Goal: Information Seeking & Learning: Compare options

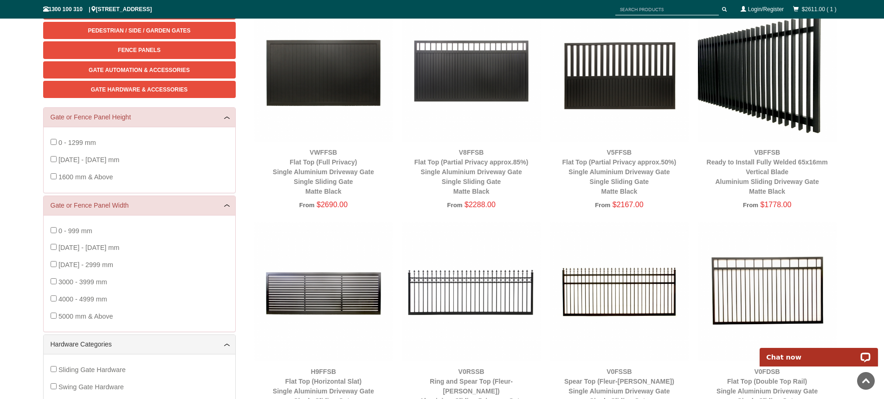
scroll to position [70, 0]
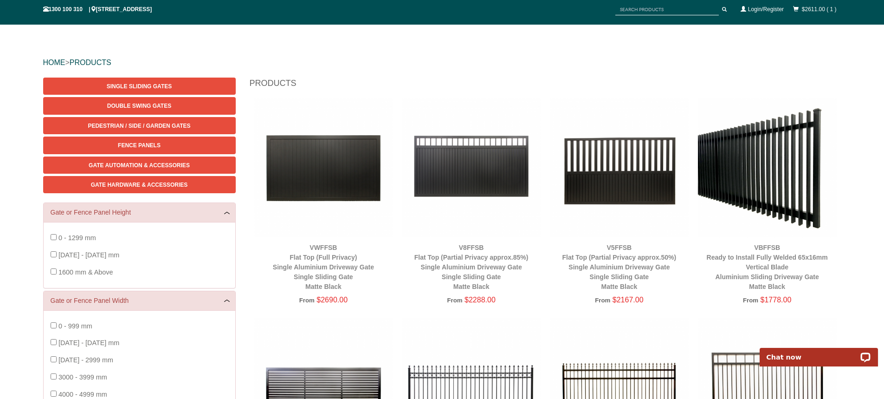
click at [783, 185] on img at bounding box center [767, 167] width 139 height 139
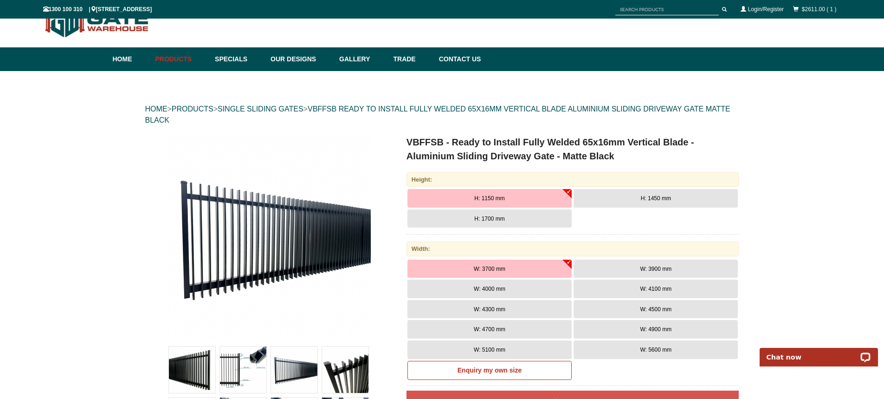
click at [479, 217] on span "H: 1700 mm" at bounding box center [489, 218] width 30 height 6
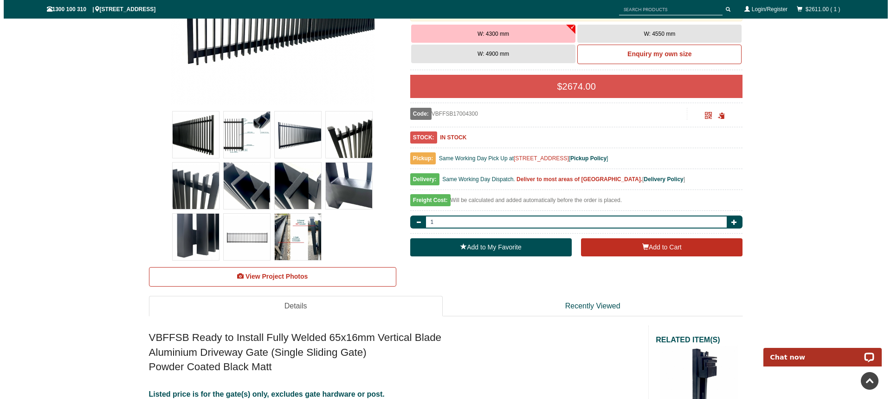
scroll to position [255, 0]
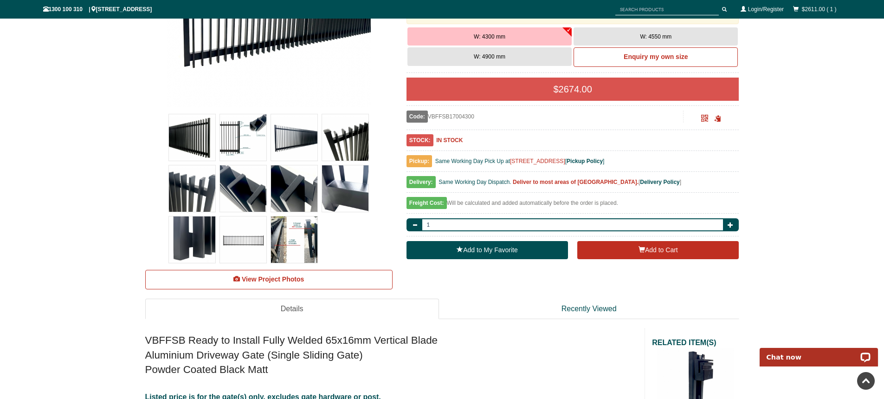
click at [293, 226] on img at bounding box center [294, 239] width 46 height 46
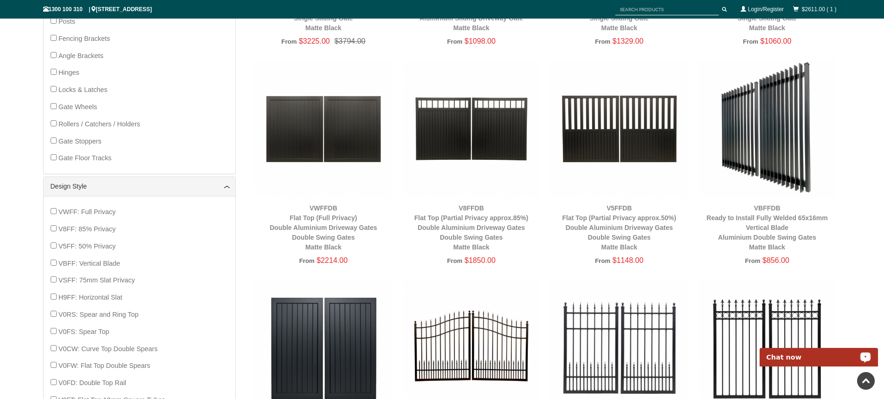
scroll to position [557, 0]
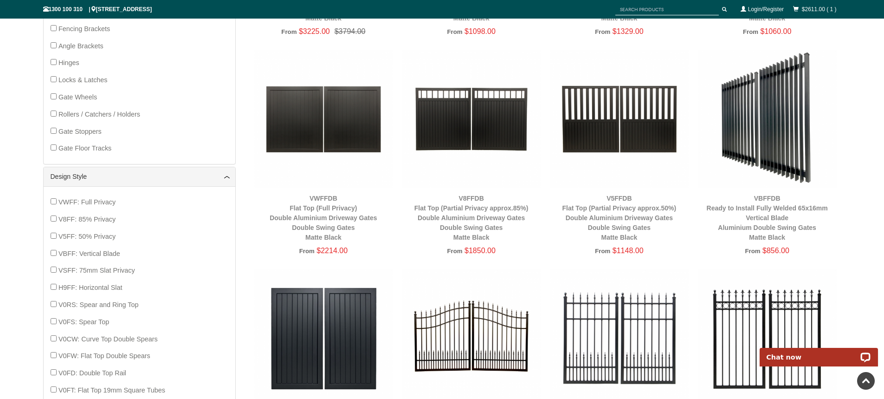
click at [777, 172] on img at bounding box center [767, 119] width 139 height 139
click at [771, 149] on img at bounding box center [767, 119] width 139 height 139
click at [770, 148] on img at bounding box center [767, 119] width 139 height 139
click at [790, 202] on div "VBFFDB Ready to Install Fully Welded 65x16mm Vertical Blade Aluminium Double Sw…" at bounding box center [767, 217] width 139 height 49
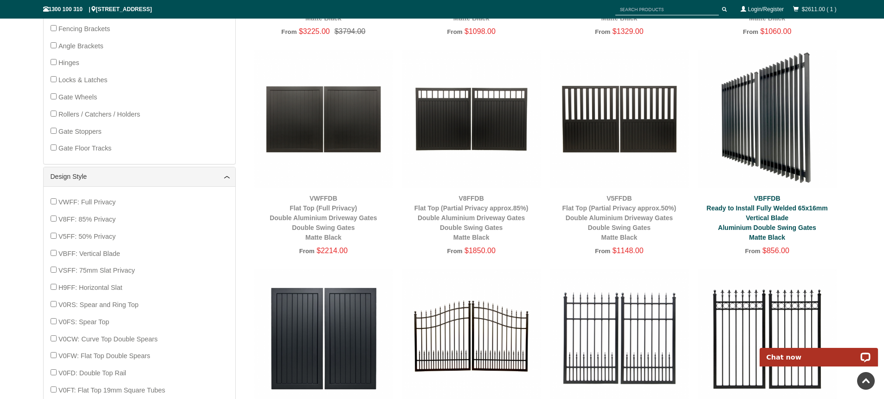
click at [765, 221] on link "VBFFDB Ready to Install Fully Welded 65x16mm Vertical Blade Aluminium Double Sw…" at bounding box center [767, 217] width 121 height 46
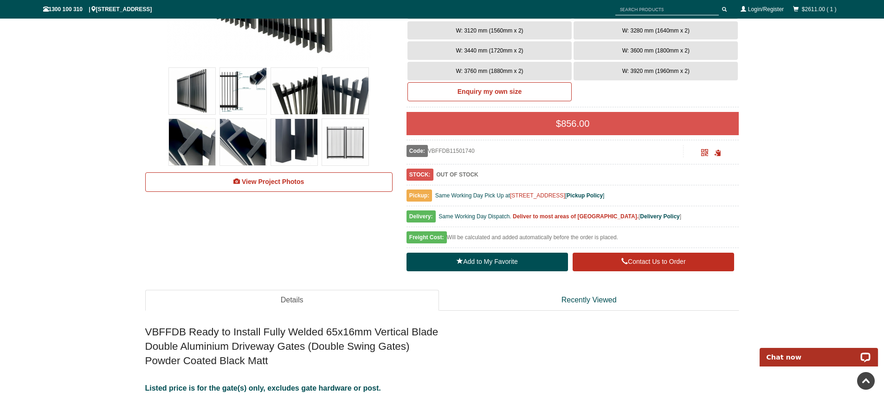
scroll to position [23, 0]
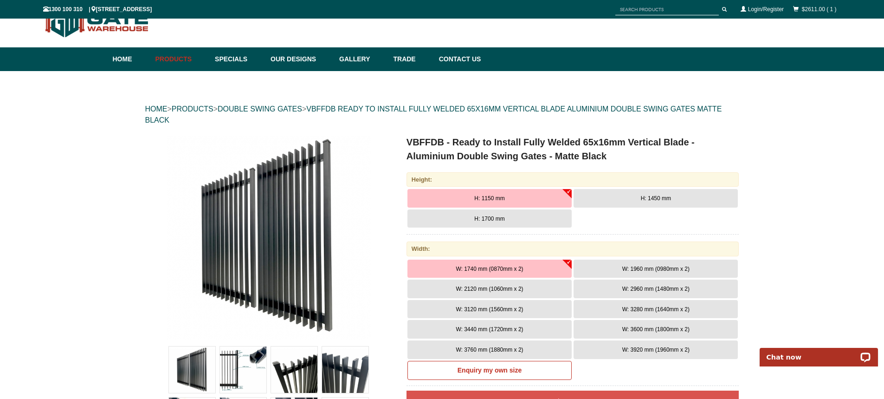
click at [484, 215] on span "H: 1700 mm" at bounding box center [489, 218] width 30 height 6
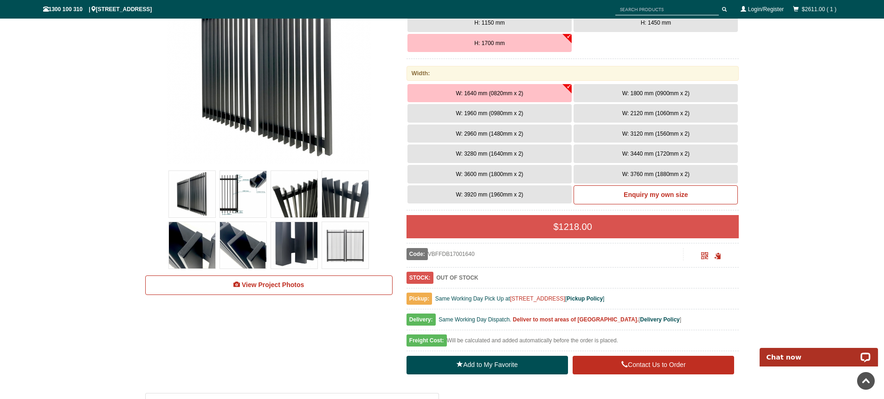
scroll to position [209, 0]
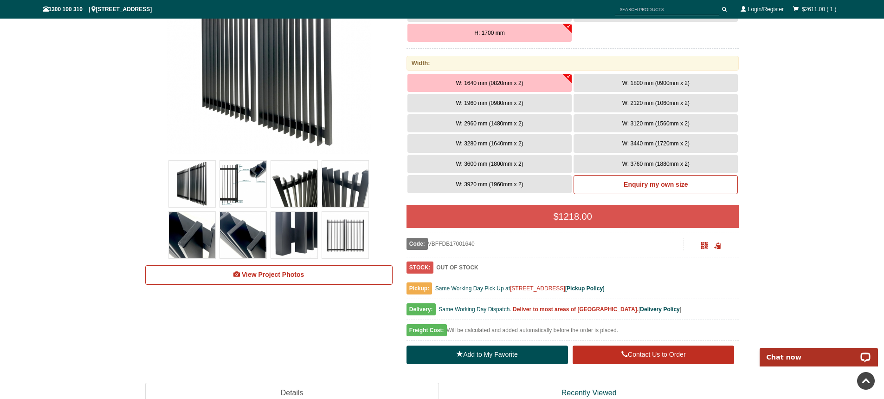
click at [660, 165] on span "W: 3760 mm (1880mm x 2)" at bounding box center [655, 164] width 67 height 6
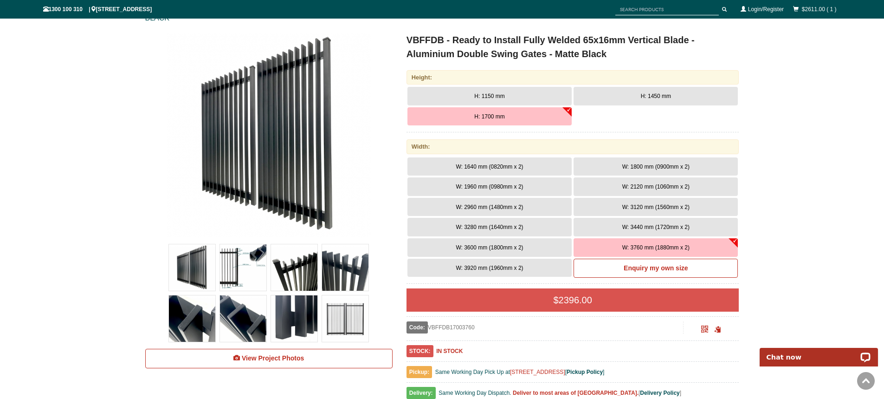
scroll to position [0, 0]
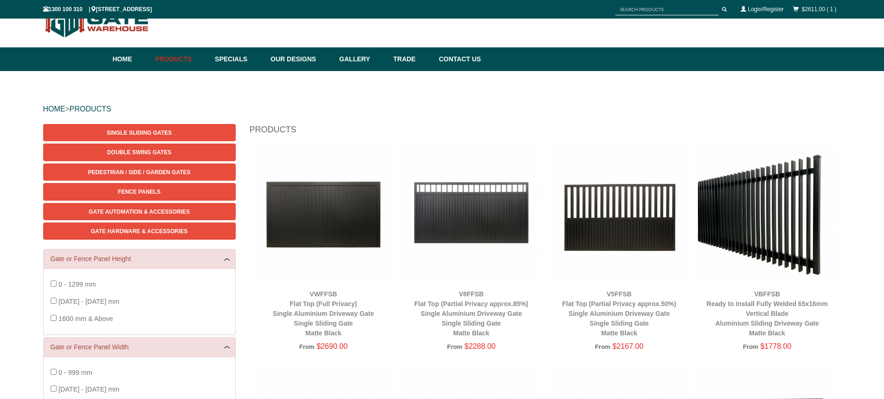
scroll to position [557, 0]
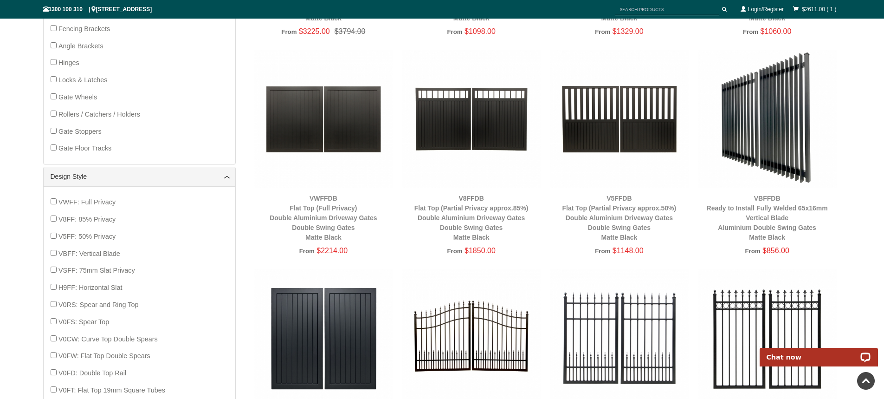
click at [761, 140] on img at bounding box center [767, 119] width 139 height 139
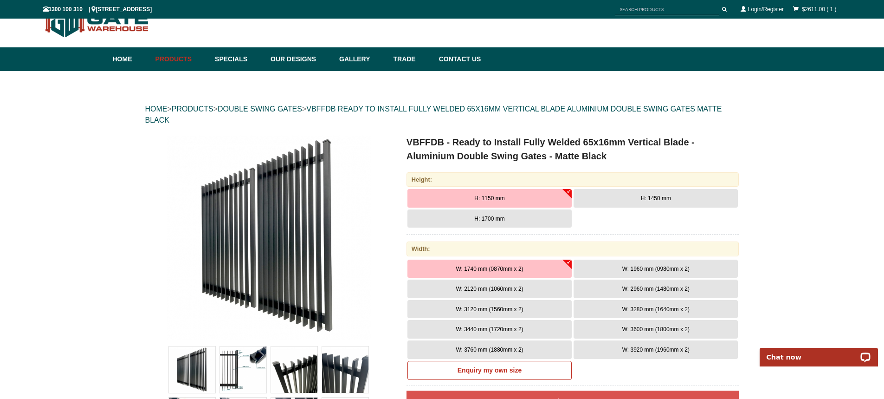
click at [663, 349] on span "W: 3920 mm (1960mm x 2)" at bounding box center [655, 349] width 67 height 6
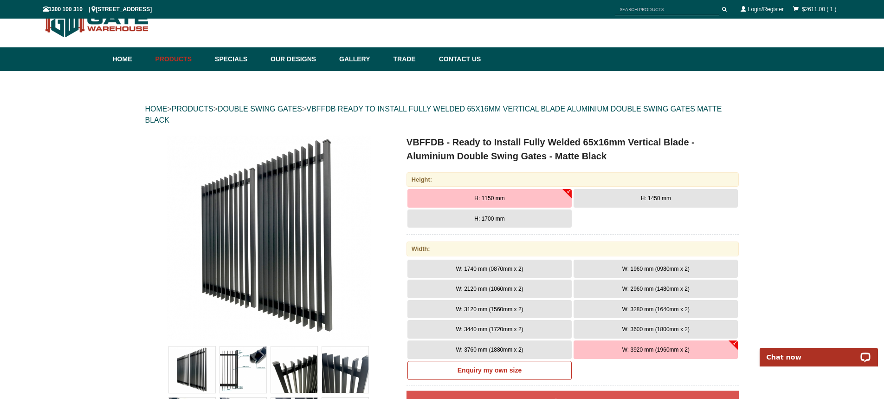
click at [473, 215] on button "H: 1700 mm" at bounding box center [489, 218] width 164 height 19
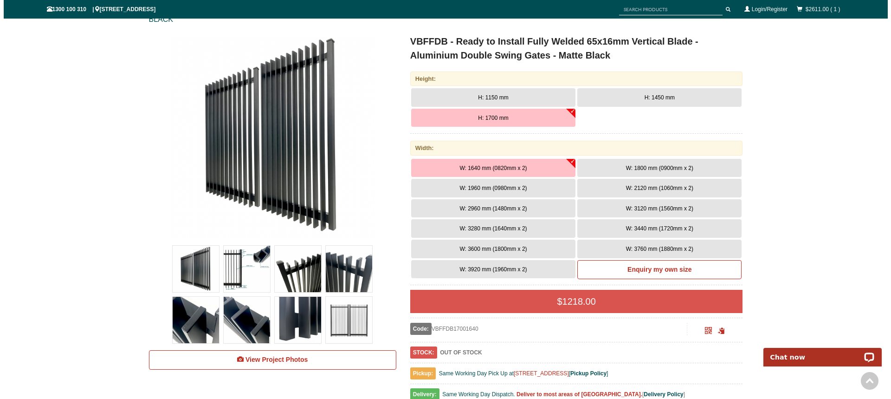
scroll to position [255, 0]
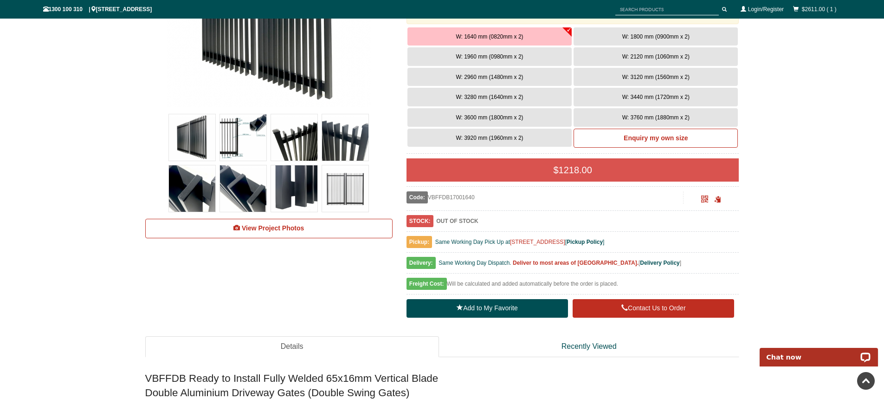
click at [242, 131] on img at bounding box center [243, 137] width 46 height 46
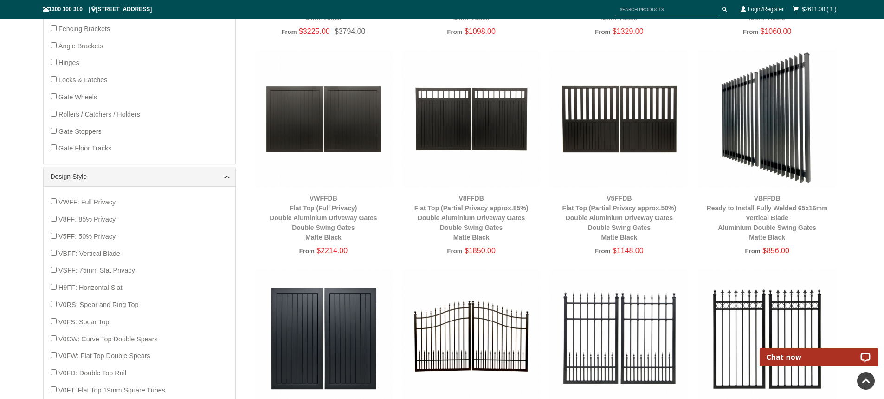
click at [750, 101] on img at bounding box center [767, 119] width 139 height 139
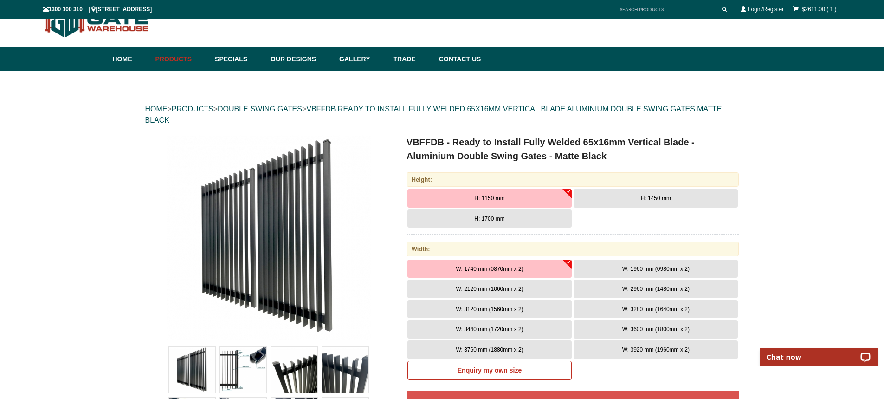
click at [487, 216] on span "H: 1700 mm" at bounding box center [489, 218] width 30 height 6
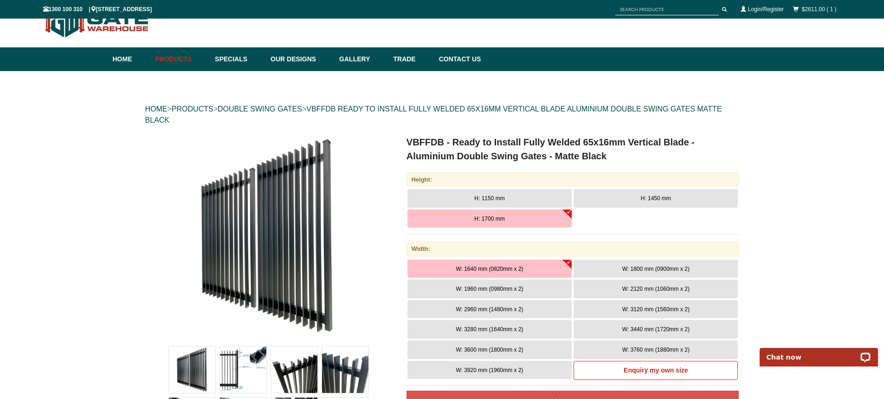
click at [623, 345] on button "W: 3760 mm (1880mm x 2)" at bounding box center [655, 349] width 164 height 19
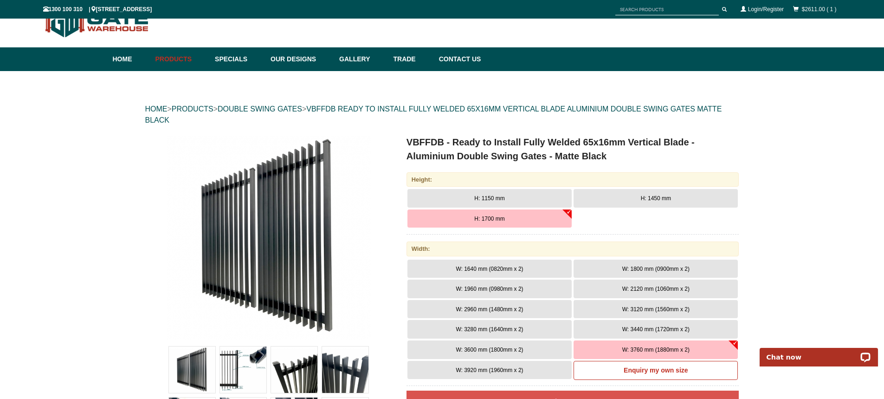
click at [247, 374] on img at bounding box center [243, 369] width 46 height 46
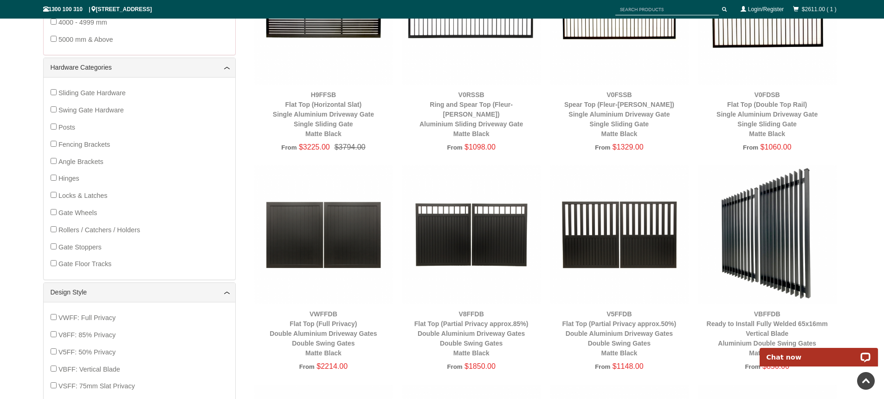
scroll to position [441, 0]
click at [763, 191] on img at bounding box center [767, 235] width 139 height 139
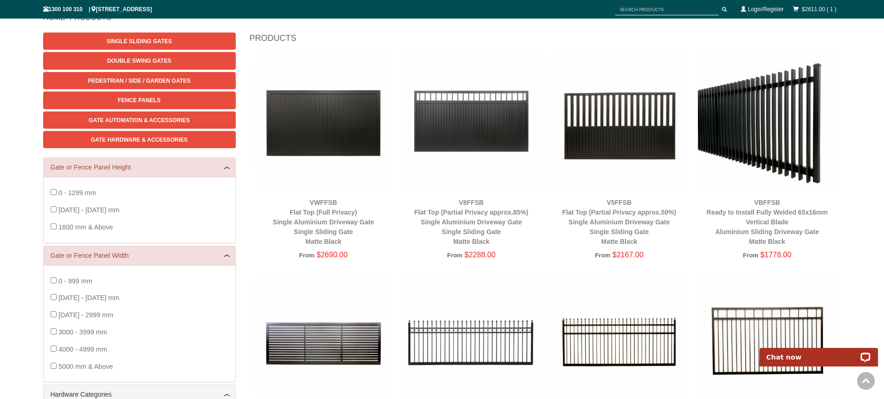
scroll to position [0, 0]
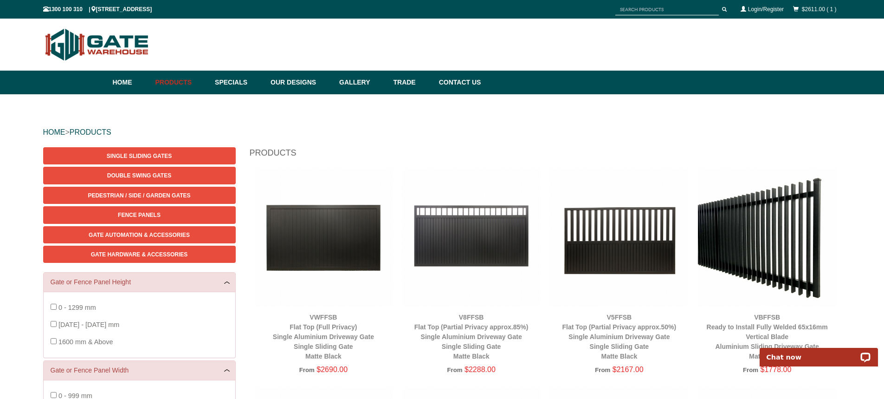
click at [736, 232] on img at bounding box center [767, 237] width 139 height 139
click at [736, 233] on img at bounding box center [767, 237] width 139 height 139
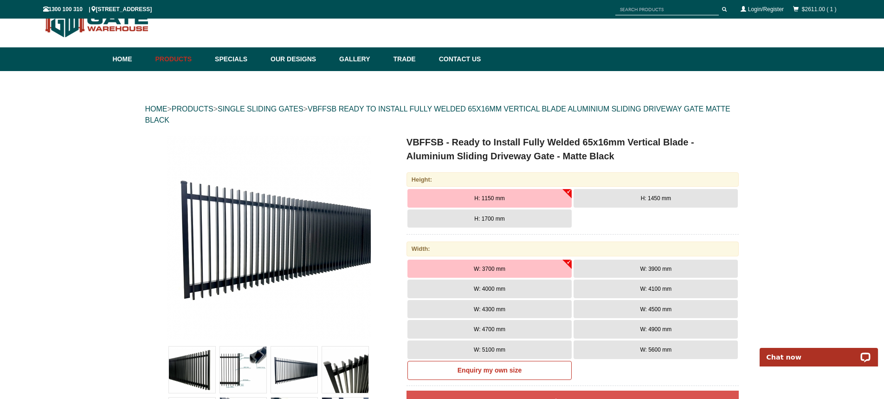
click at [649, 346] on span "W: 5600 mm" at bounding box center [656, 349] width 32 height 6
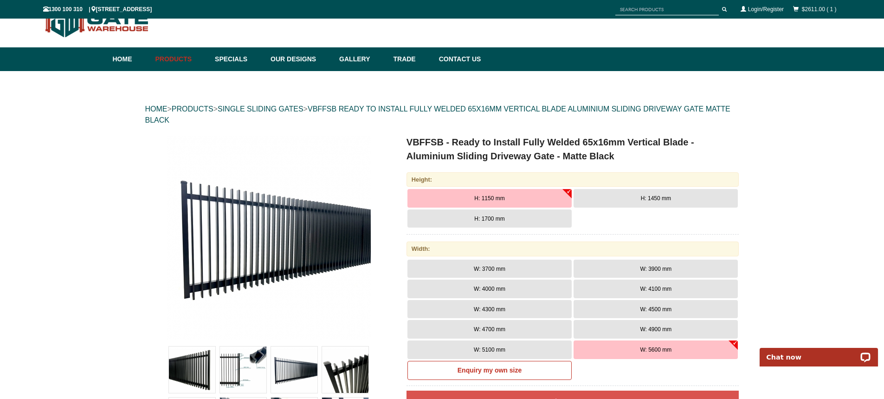
click at [496, 218] on span "H: 1700 mm" at bounding box center [489, 218] width 30 height 6
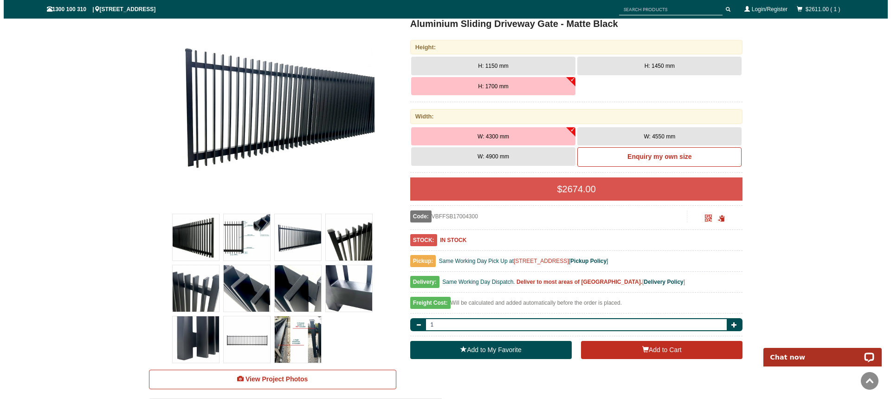
scroll to position [255, 0]
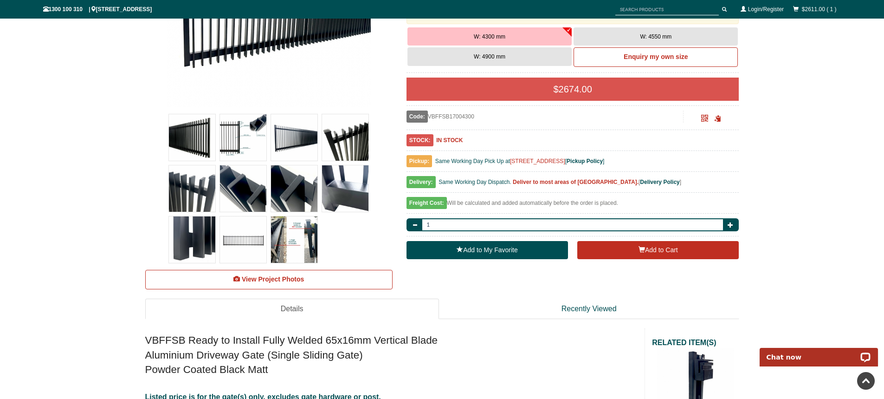
click at [284, 242] on img at bounding box center [294, 239] width 46 height 46
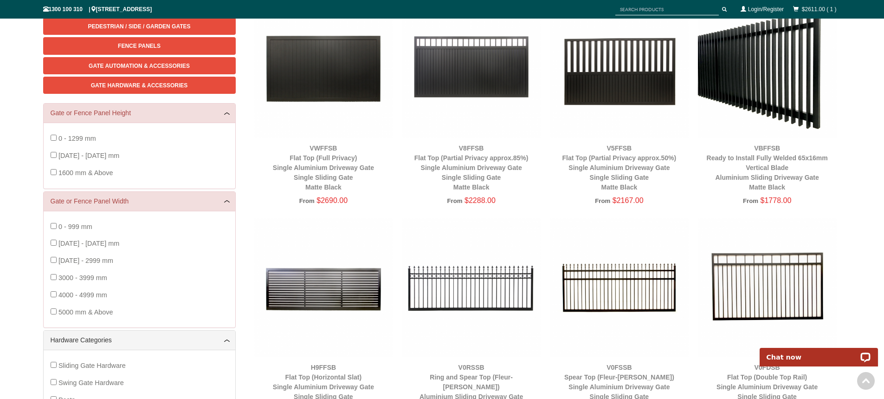
scroll to position [186, 0]
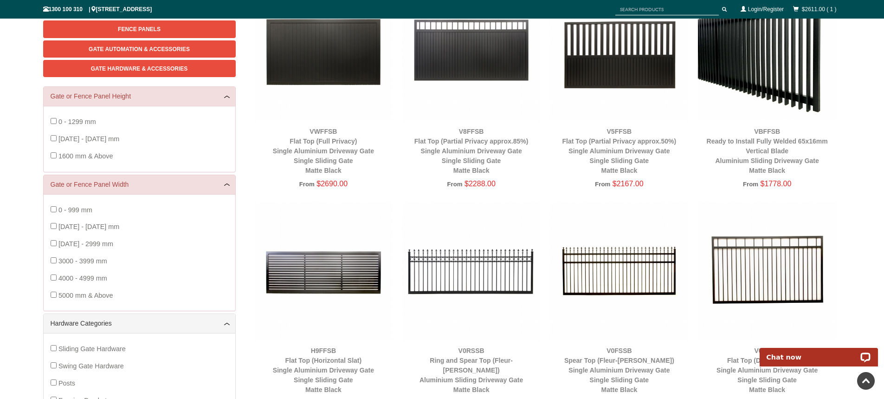
click at [781, 91] on img at bounding box center [767, 51] width 139 height 139
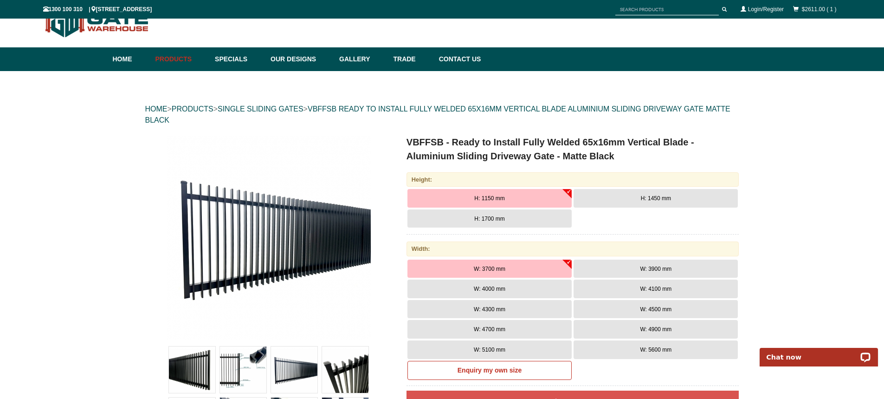
click at [648, 350] on span "W: 5600 mm" at bounding box center [656, 349] width 32 height 6
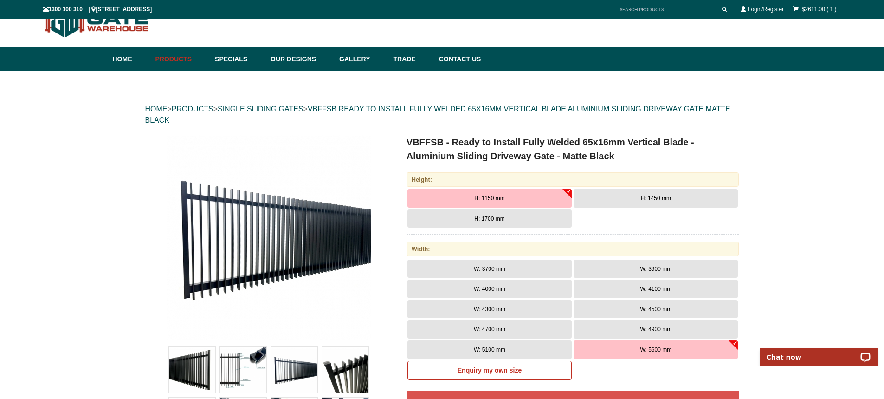
click at [504, 217] on span "H: 1700 mm" at bounding box center [489, 218] width 30 height 6
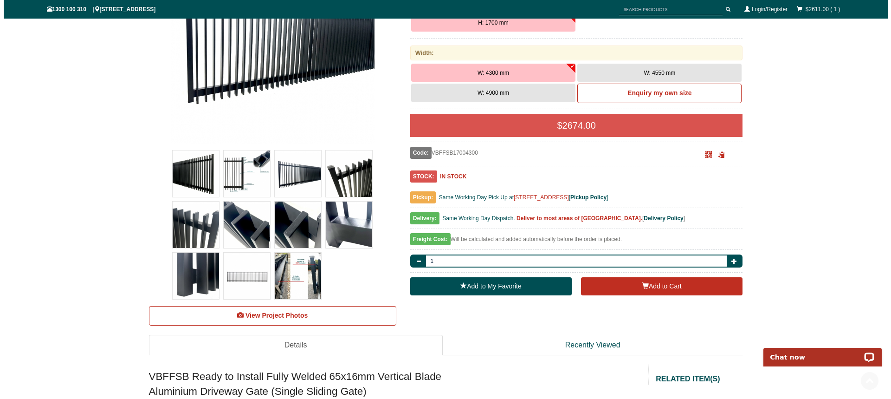
scroll to position [255, 0]
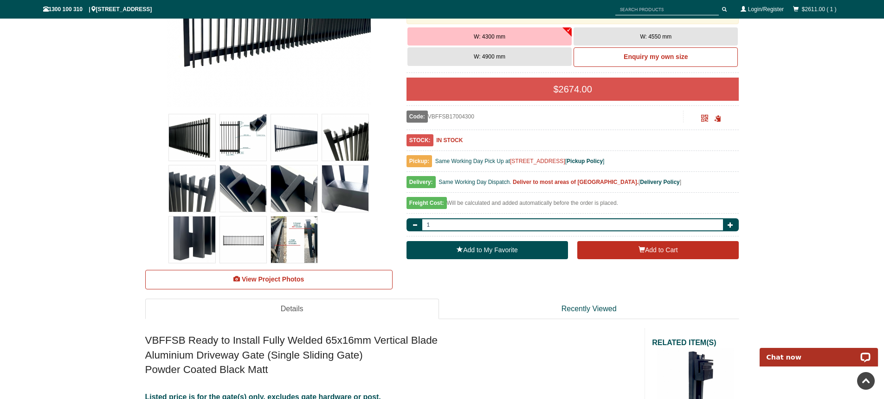
click at [249, 125] on img at bounding box center [243, 137] width 46 height 46
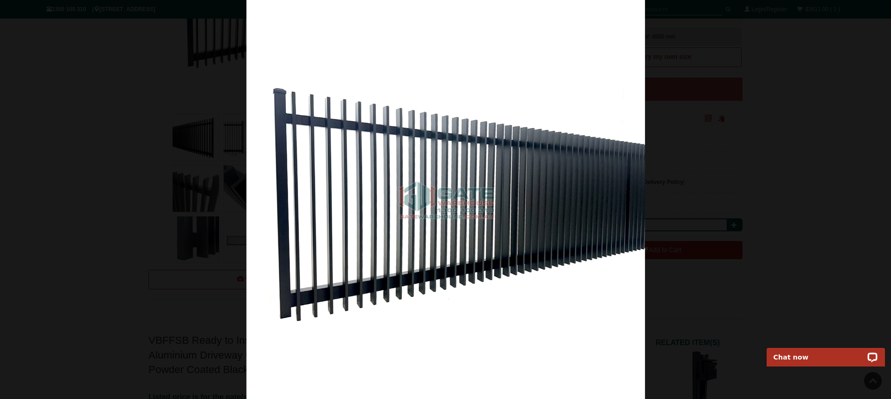
click at [546, 232] on img at bounding box center [445, 199] width 399 height 399
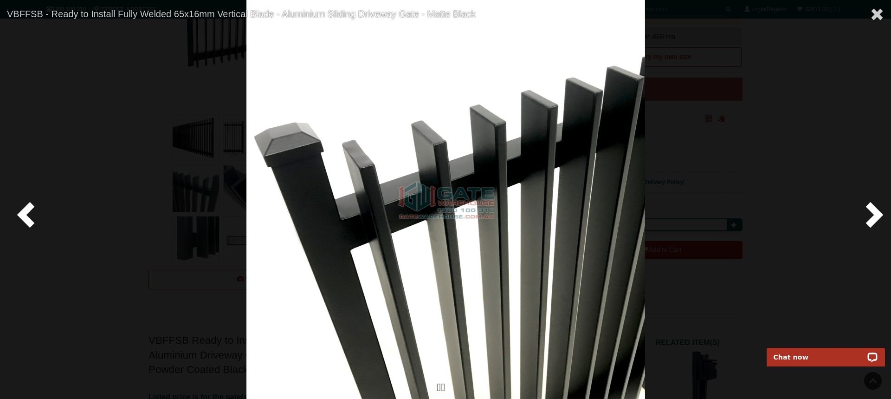
click at [22, 212] on span at bounding box center [28, 214] width 28 height 28
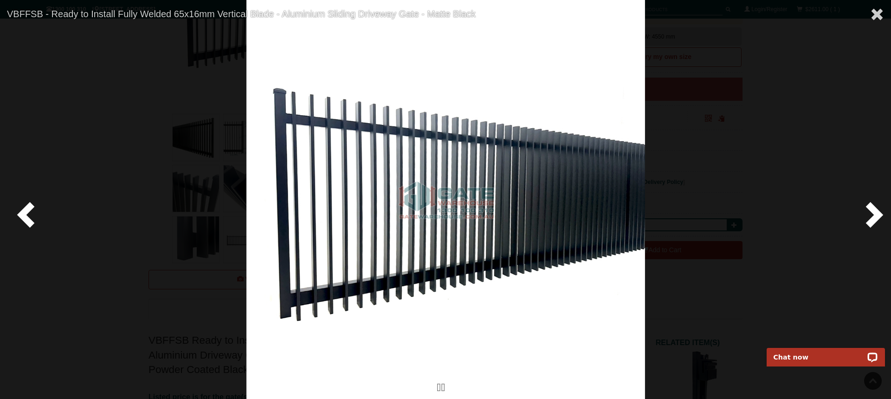
click at [22, 211] on span at bounding box center [28, 214] width 28 height 28
click at [21, 212] on span at bounding box center [28, 214] width 28 height 28
click at [28, 208] on span at bounding box center [28, 214] width 28 height 28
click at [32, 210] on span at bounding box center [28, 214] width 28 height 28
click at [32, 211] on span at bounding box center [28, 214] width 28 height 28
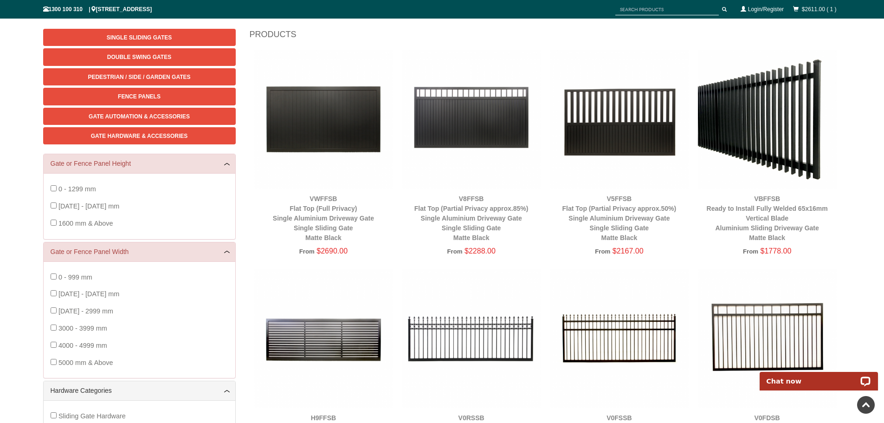
scroll to position [116, 0]
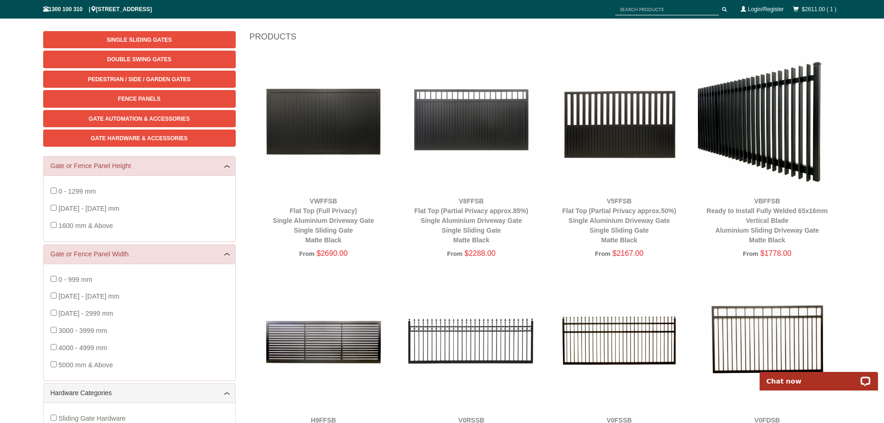
click at [755, 206] on div "VBFFSB Ready to Install Fully Welded 65x16mm Vertical Blade Aluminium Sliding D…" at bounding box center [767, 220] width 139 height 49
click at [778, 160] on img at bounding box center [767, 121] width 139 height 139
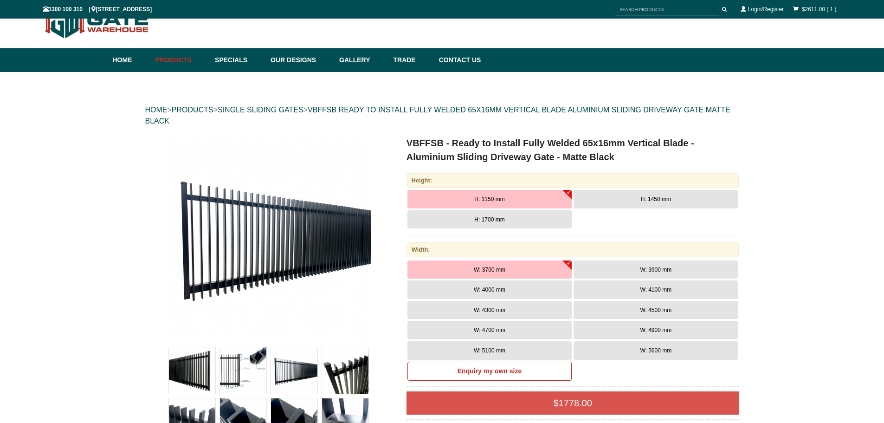
scroll to position [23, 0]
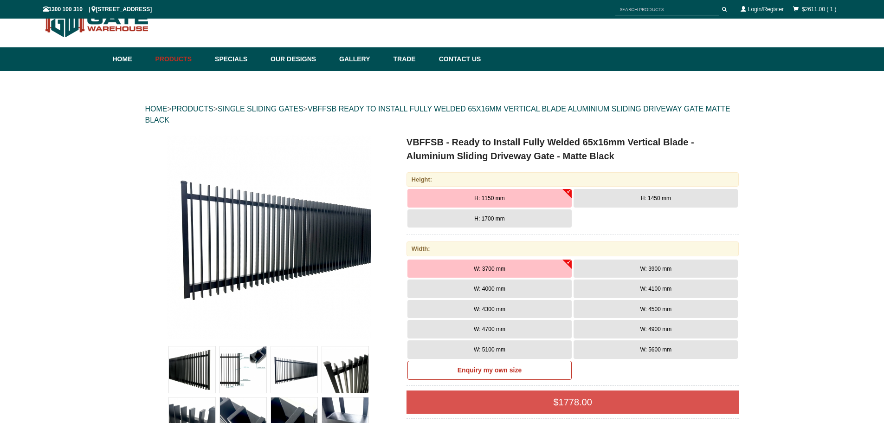
click at [499, 220] on span "H: 1700 mm" at bounding box center [489, 218] width 30 height 6
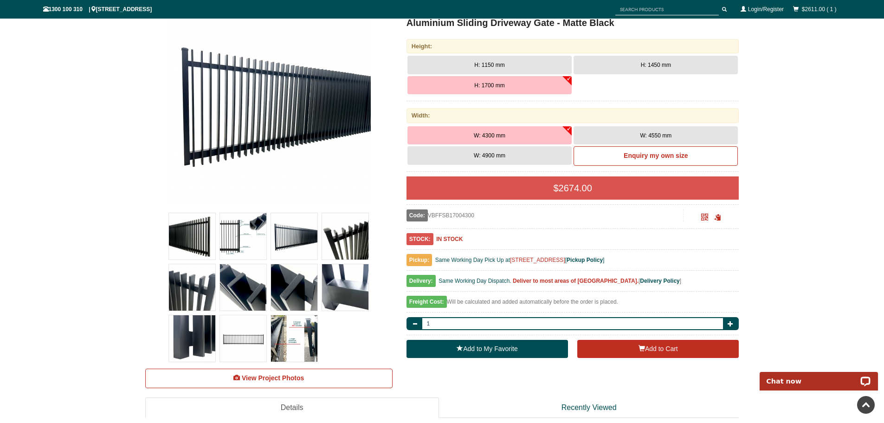
scroll to position [0, 0]
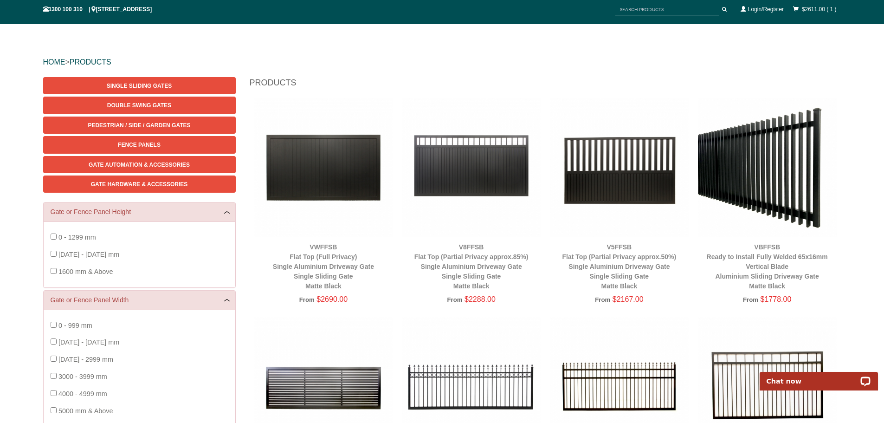
scroll to position [70, 0]
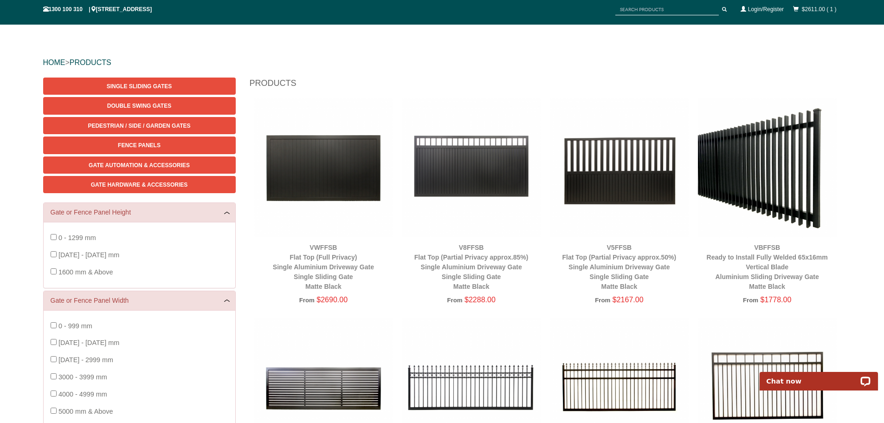
click at [758, 152] on img at bounding box center [767, 167] width 139 height 139
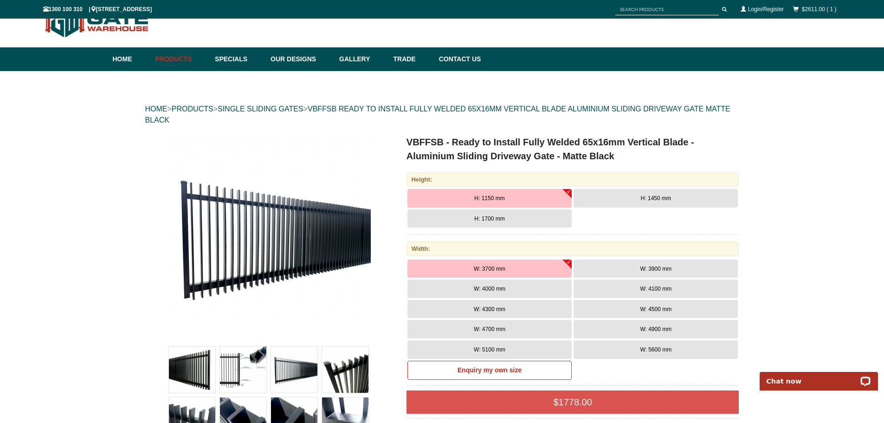
click at [484, 216] on span "H: 1700 mm" at bounding box center [489, 218] width 30 height 6
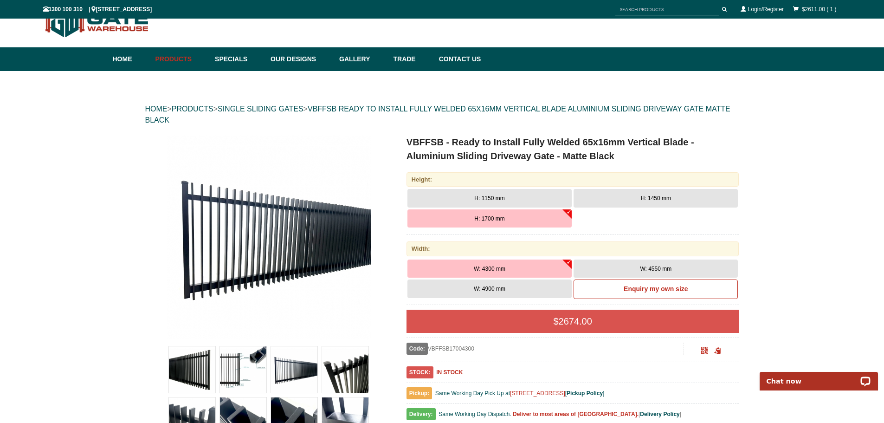
click at [501, 194] on button "H: 1150 mm" at bounding box center [489, 198] width 164 height 19
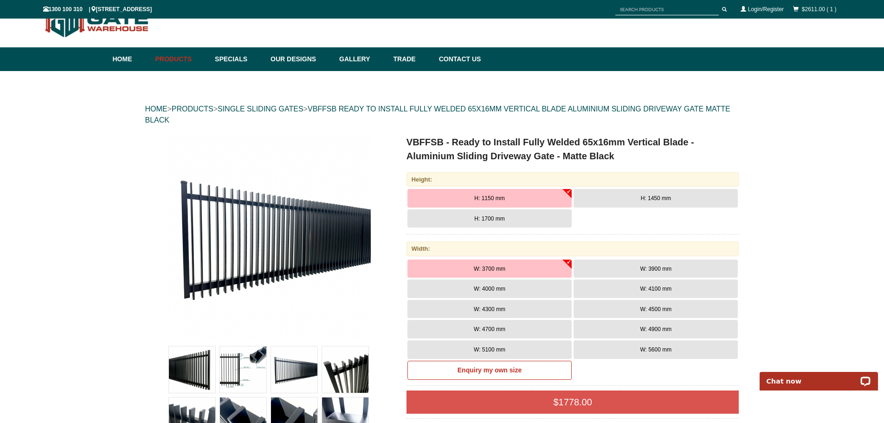
click at [640, 346] on span "W: 5600 mm" at bounding box center [656, 349] width 32 height 6
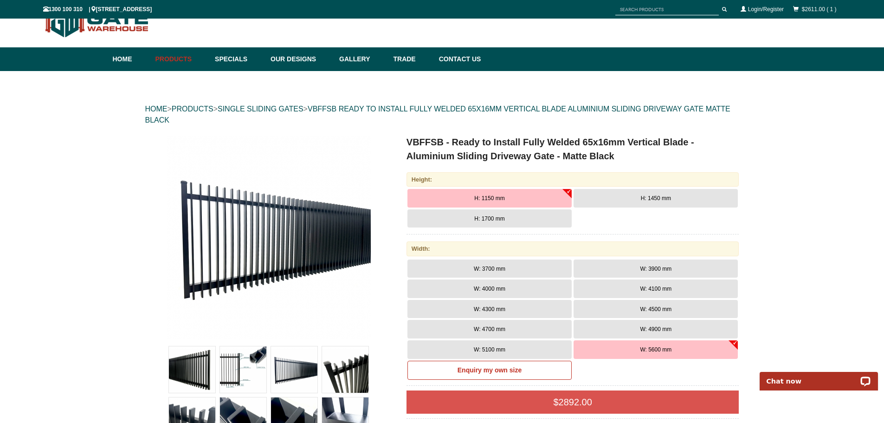
click at [501, 216] on span "H: 1700 mm" at bounding box center [489, 218] width 30 height 6
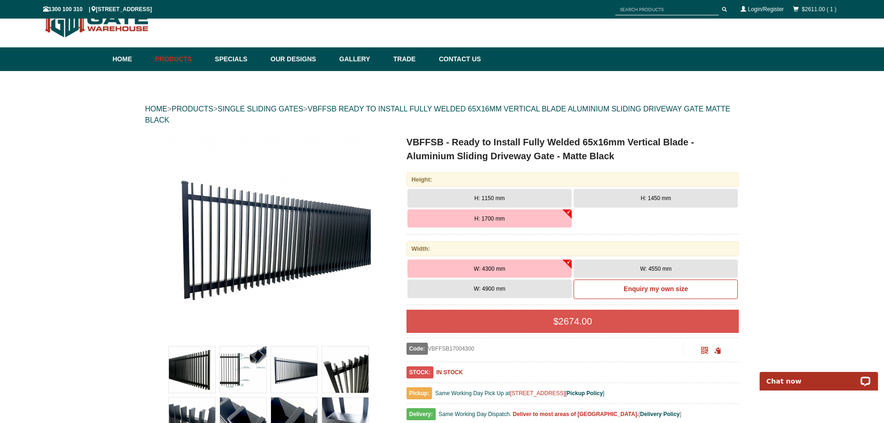
click at [640, 195] on button "H: 1450 mm" at bounding box center [655, 198] width 164 height 19
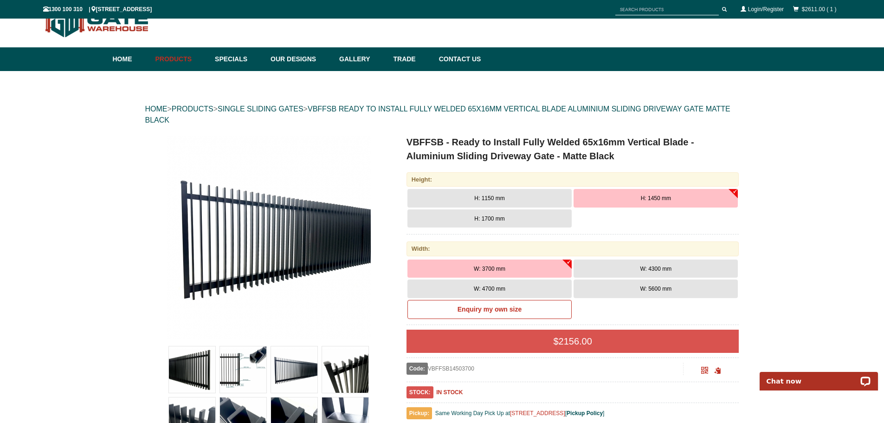
click at [639, 284] on button "W: 5600 mm" at bounding box center [655, 288] width 164 height 19
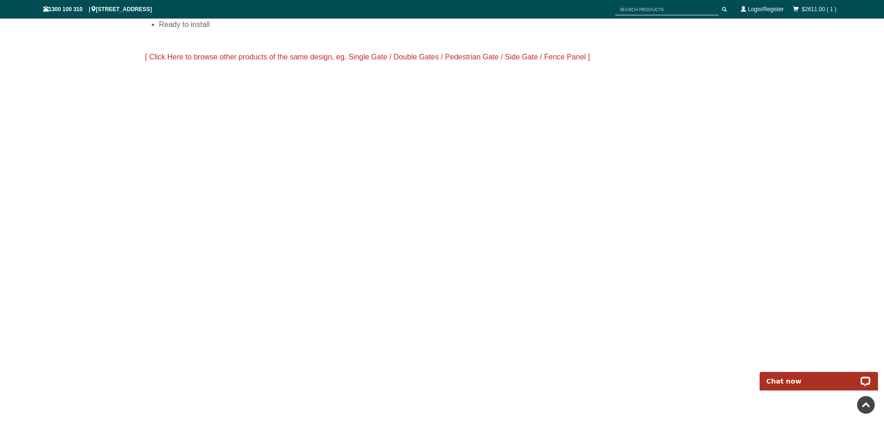
scroll to position [790, 0]
